Goal: Find specific page/section: Find specific page/section

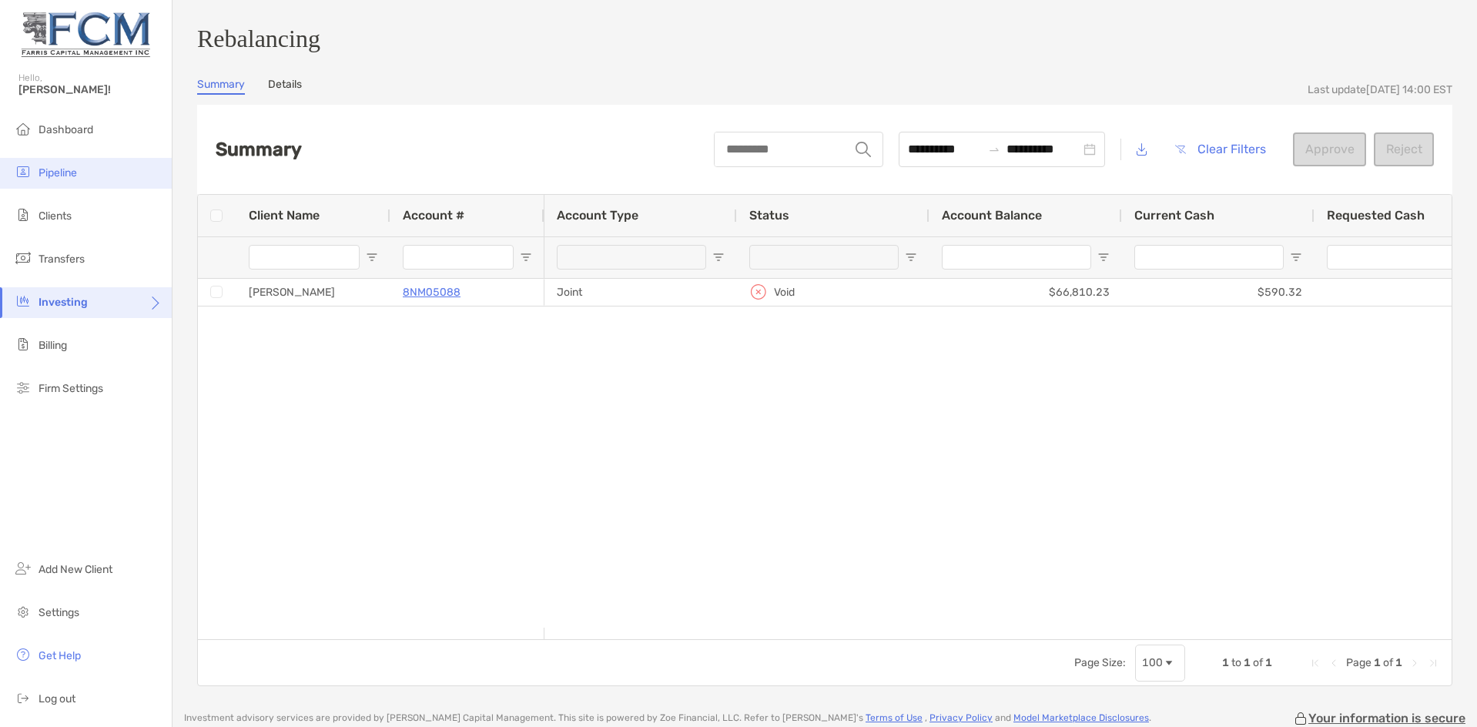
click at [57, 170] on span "Pipeline" at bounding box center [57, 172] width 38 height 13
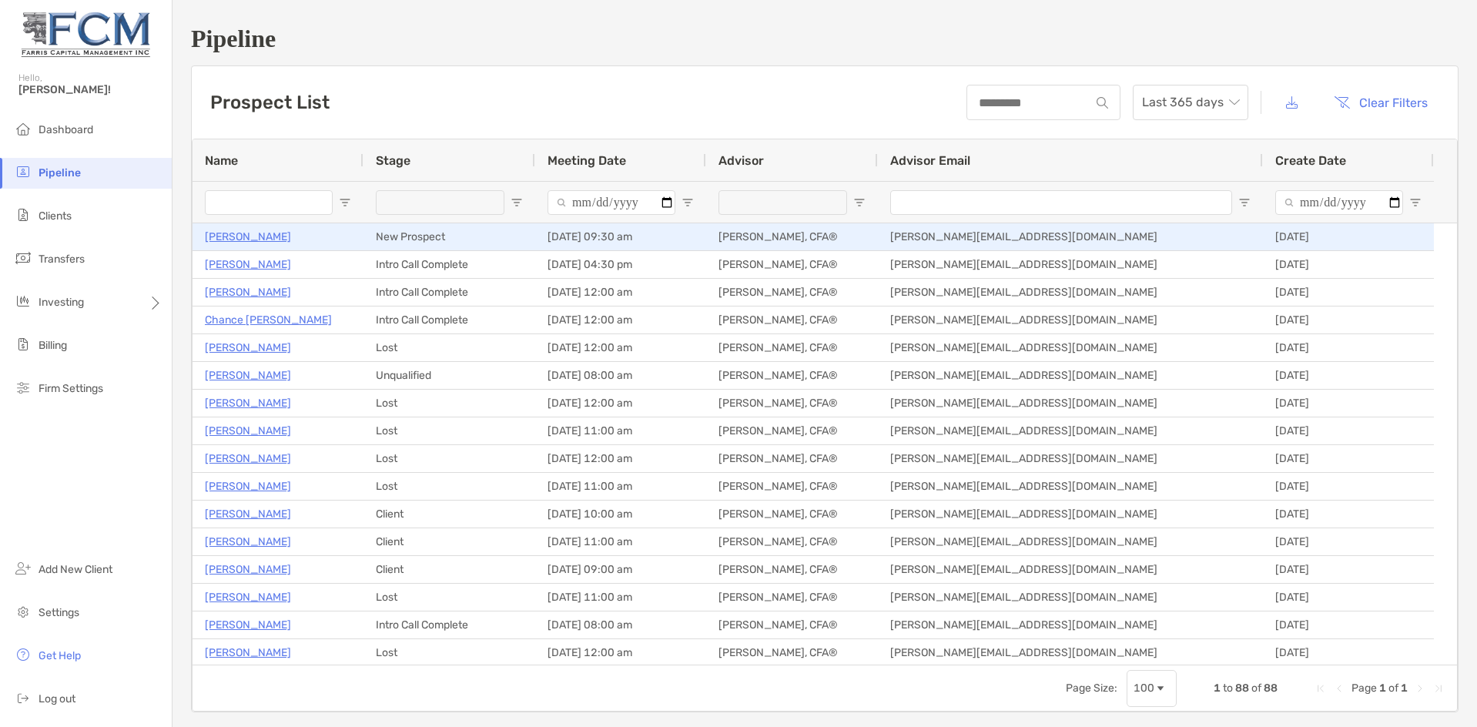
click at [240, 238] on p "[PERSON_NAME]" at bounding box center [248, 236] width 86 height 19
